Goal: Navigation & Orientation: Find specific page/section

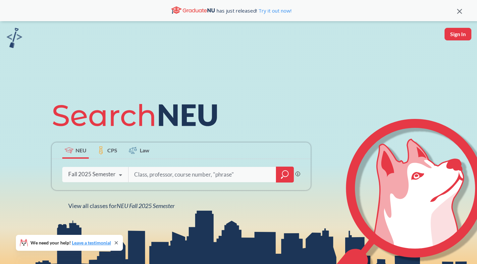
click at [107, 153] on span "CPS" at bounding box center [112, 150] width 10 height 8
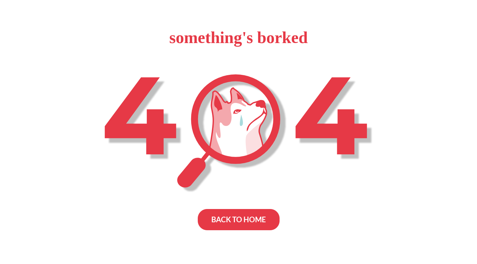
click at [253, 220] on div "BACK TO HOME" at bounding box center [239, 219] width 82 height 21
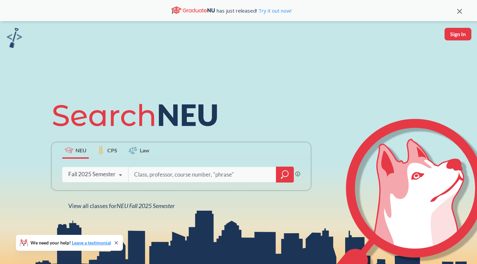
click at [113, 182] on div "Fall 2025 Semester Fall 2025 Semester Summer 2 2025 Semester Summer Full 2025 S…" at bounding box center [95, 174] width 66 height 17
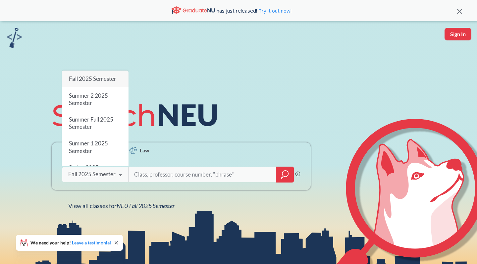
click at [112, 177] on div "Fall 2025 Semester" at bounding box center [91, 174] width 47 height 7
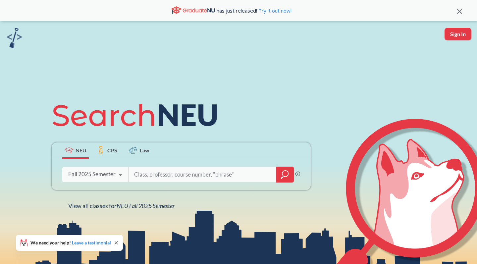
click at [165, 172] on input "search" at bounding box center [203, 175] width 138 height 14
click at [138, 148] on label "Law" at bounding box center [139, 150] width 27 height 16
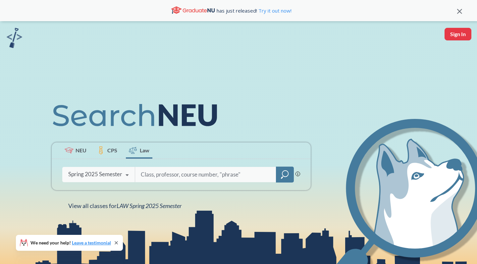
click at [109, 151] on span "CPS" at bounding box center [112, 150] width 10 height 8
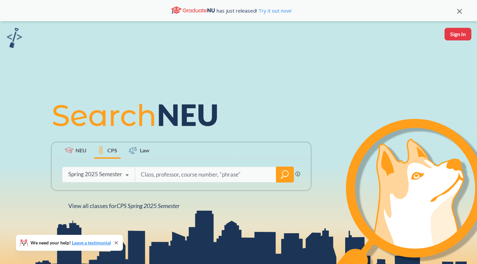
click at [71, 157] on label "NEU" at bounding box center [75, 150] width 27 height 16
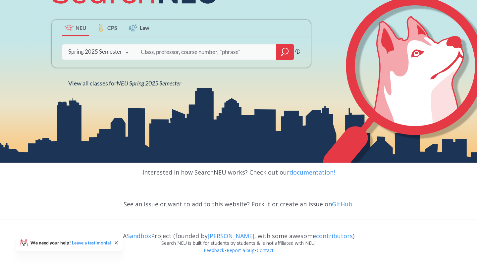
scroll to position [123, 0]
click at [338, 204] on link "GitHub" at bounding box center [342, 204] width 21 height 8
